Goal: Task Accomplishment & Management: Use online tool/utility

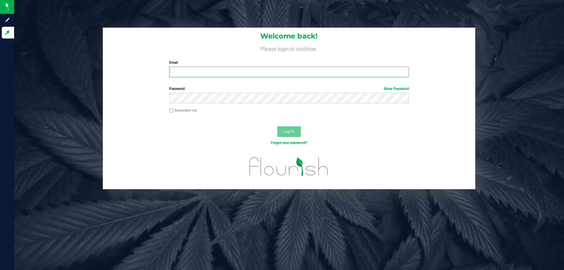
click at [197, 73] on input "Email" at bounding box center [289, 72] width 240 height 11
type input "[EMAIL_ADDRESS][DOMAIN_NAME]"
click at [277, 126] on button "Log In" at bounding box center [289, 131] width 24 height 11
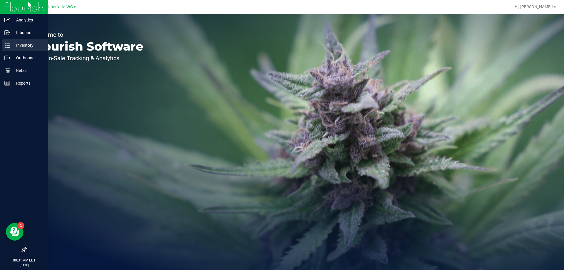
click at [22, 48] on p "Inventory" at bounding box center [27, 45] width 35 height 7
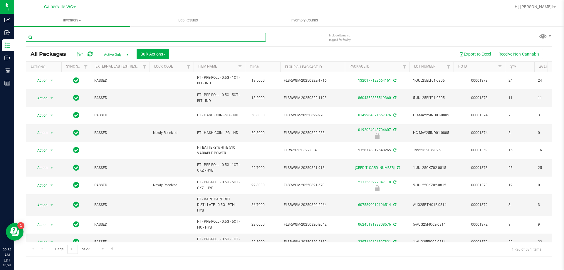
click at [60, 38] on input "text" at bounding box center [146, 37] width 240 height 9
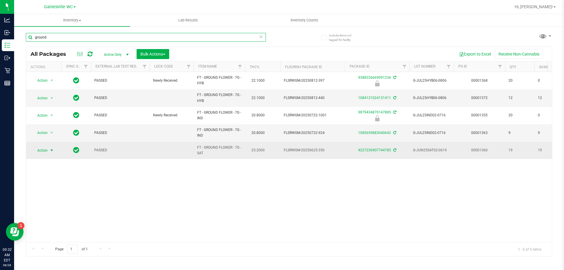
type input "ground"
click at [38, 150] on span "Action" at bounding box center [40, 150] width 16 height 8
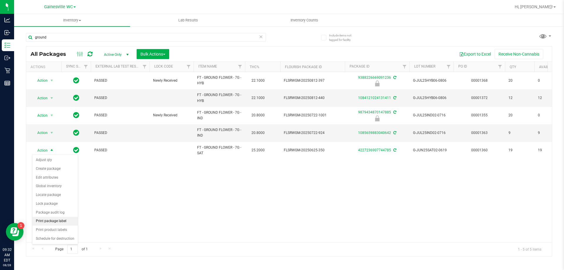
click at [45, 221] on li "Print package label" at bounding box center [55, 221] width 46 height 9
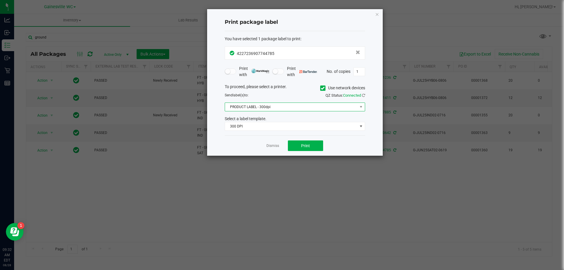
click at [240, 106] on span "PRODUCT LABEL - 300dpi" at bounding box center [291, 107] width 133 height 8
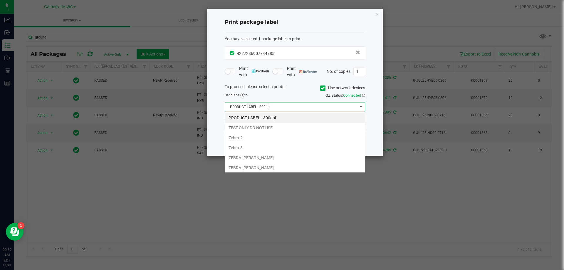
scroll to position [9, 141]
click at [240, 106] on span "PRODUCT LABEL - 300dpi" at bounding box center [291, 107] width 133 height 8
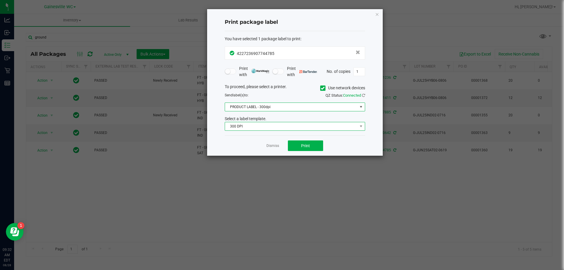
click at [240, 127] on span "300 DPI" at bounding box center [291, 126] width 133 height 8
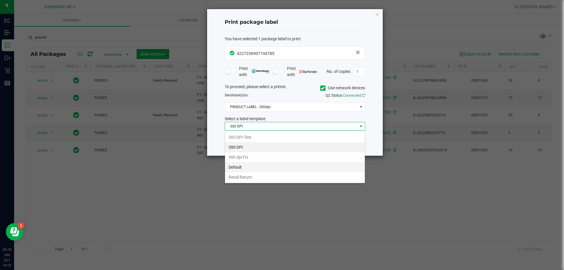
click at [243, 167] on li "Default" at bounding box center [295, 167] width 140 height 10
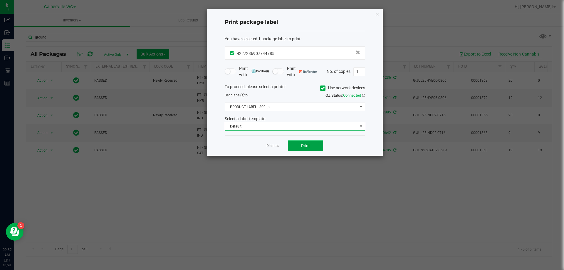
click at [298, 146] on button "Print" at bounding box center [305, 146] width 35 height 11
click at [279, 146] on link "Dismiss" at bounding box center [273, 145] width 13 height 5
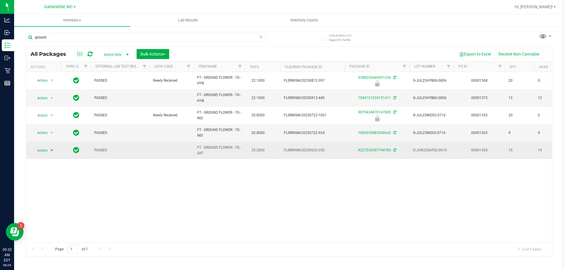
click at [50, 149] on span "select" at bounding box center [51, 150] width 5 height 5
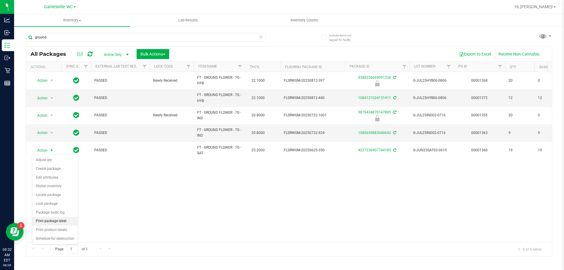
click at [44, 222] on li "Print package label" at bounding box center [55, 221] width 46 height 9
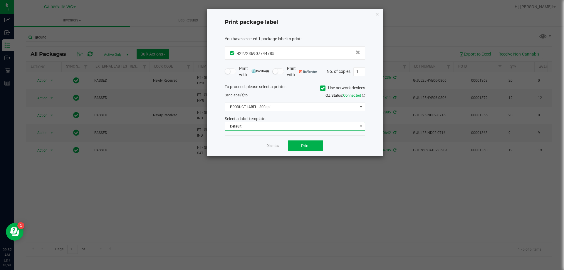
click at [267, 129] on span "Default" at bounding box center [291, 126] width 133 height 8
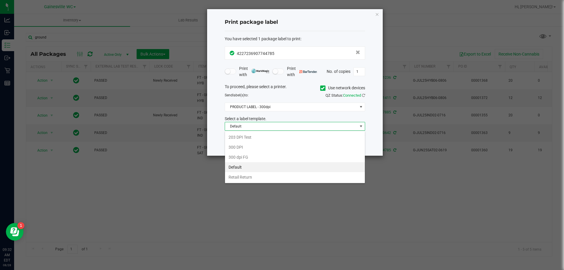
click at [267, 129] on span "Default" at bounding box center [291, 126] width 133 height 8
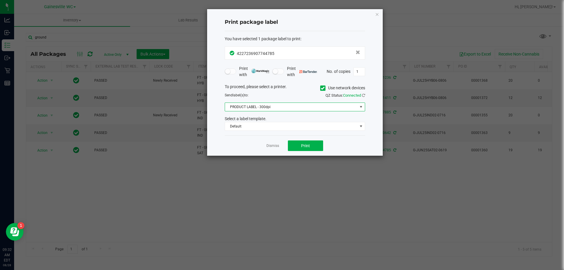
click at [264, 107] on span "PRODUCT LABEL - 300dpi" at bounding box center [291, 107] width 133 height 8
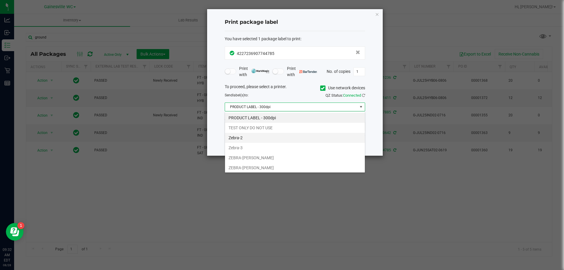
click at [255, 139] on li "Zebra-2" at bounding box center [295, 138] width 140 height 10
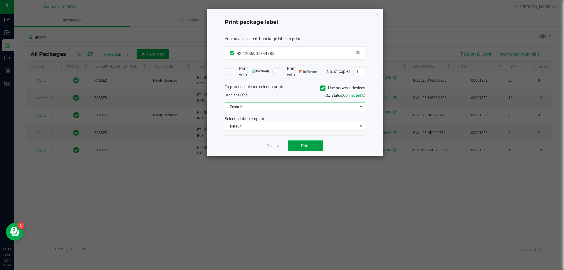
click at [305, 144] on span "Print" at bounding box center [305, 145] width 9 height 5
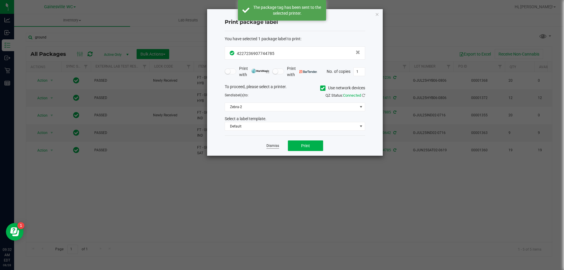
click at [278, 147] on link "Dismiss" at bounding box center [273, 145] width 13 height 5
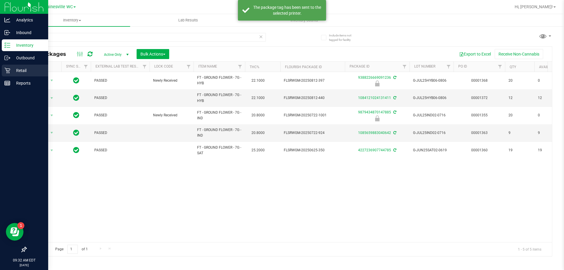
click at [7, 74] on div "Retail" at bounding box center [25, 71] width 46 height 12
